Goal: Obtain resource: Obtain resource

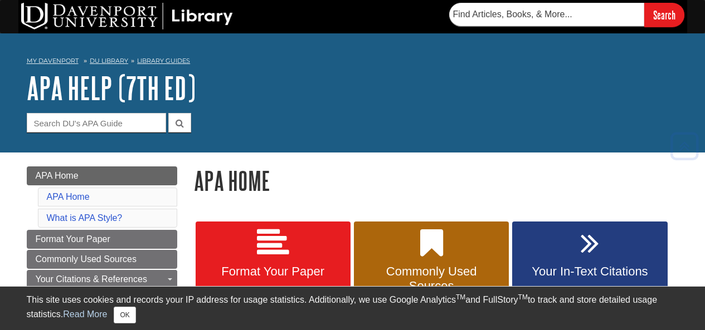
scroll to position [167, 0]
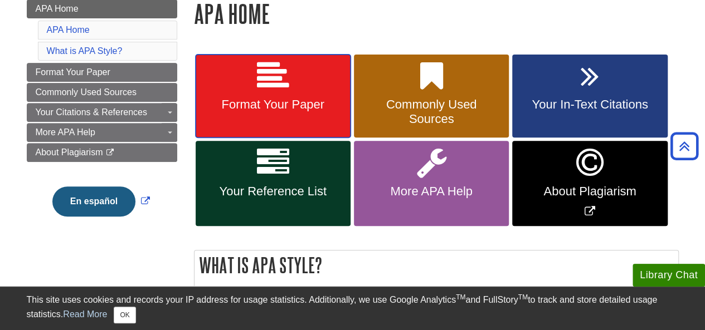
click at [276, 90] on icon at bounding box center [273, 76] width 32 height 32
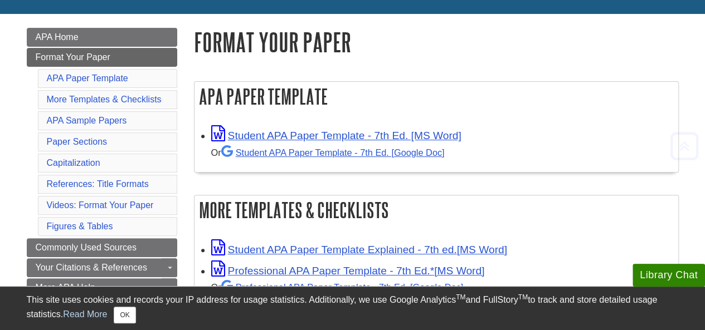
scroll to position [167, 0]
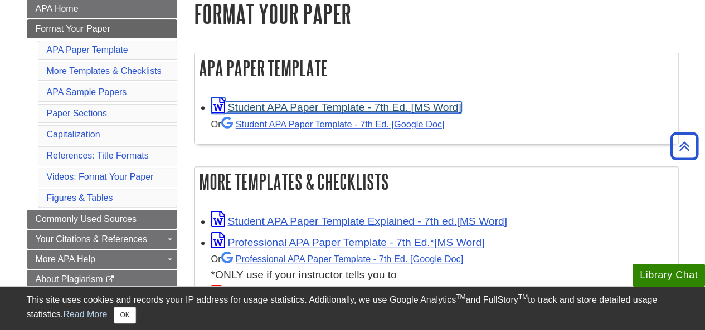
click at [294, 108] on link "Student APA Paper Template - 7th Ed. [MS Word]" at bounding box center [336, 107] width 250 height 12
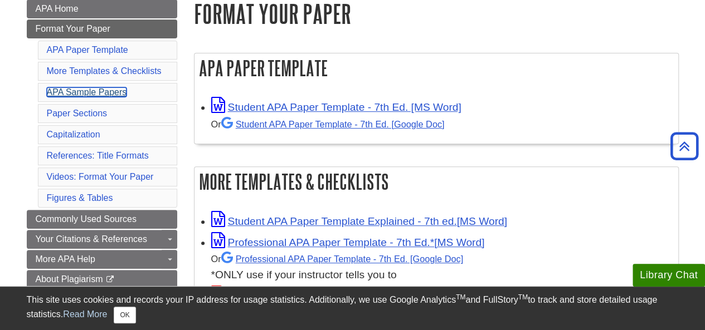
click at [74, 87] on link "APA Sample Papers" at bounding box center [87, 91] width 80 height 9
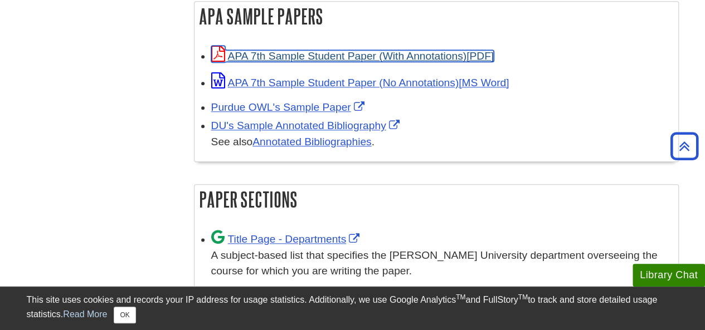
click at [330, 55] on link "APA 7th Sample Student Paper (With Annotations)" at bounding box center [352, 56] width 282 height 12
